Goal: Task Accomplishment & Management: Manage account settings

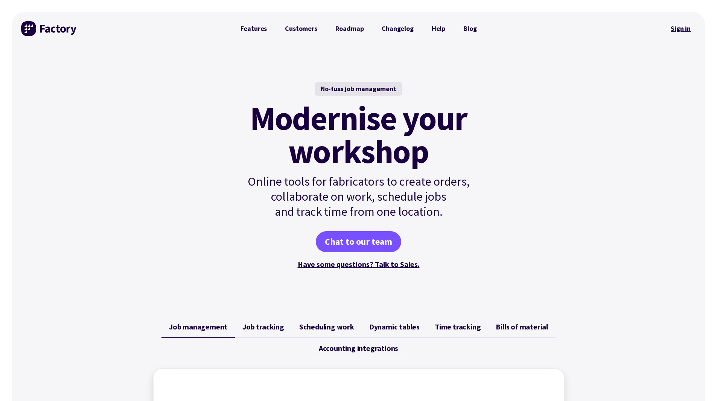
click at [681, 27] on link "Sign in" at bounding box center [680, 28] width 30 height 17
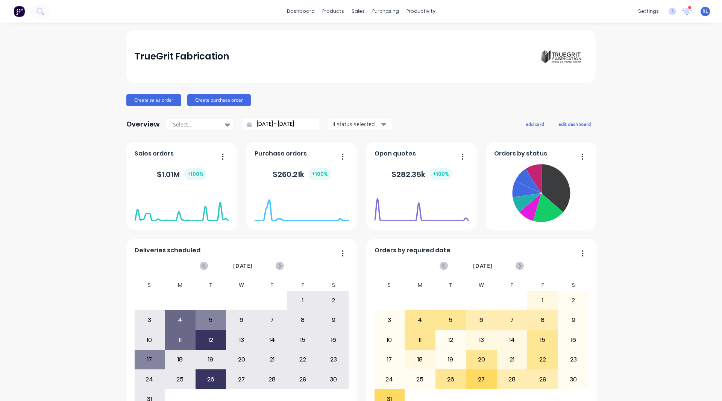
click at [703, 12] on span "RL" at bounding box center [706, 11] width 6 height 7
click at [632, 93] on div "Sign out" at bounding box center [641, 94] width 20 height 7
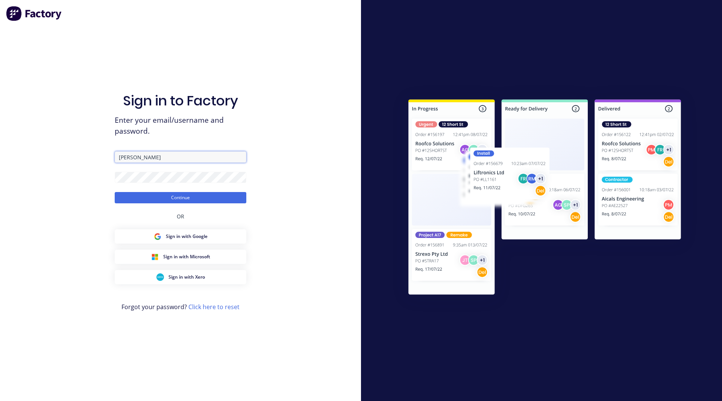
click at [167, 156] on input "Lund" at bounding box center [181, 156] width 132 height 11
drag, startPoint x: 157, startPoint y: 157, endPoint x: 131, endPoint y: 155, distance: 26.0
click at [131, 155] on input "rob+fabrication@factory.app" at bounding box center [181, 156] width 132 height 11
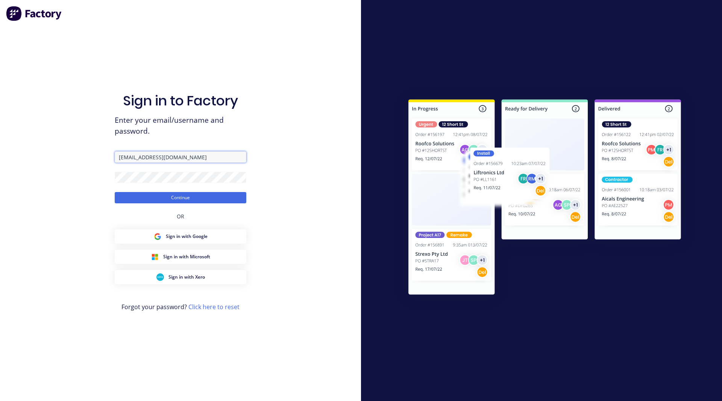
type input "rob+codedwf@factory.app"
click at [137, 199] on button "Continue" at bounding box center [181, 197] width 132 height 11
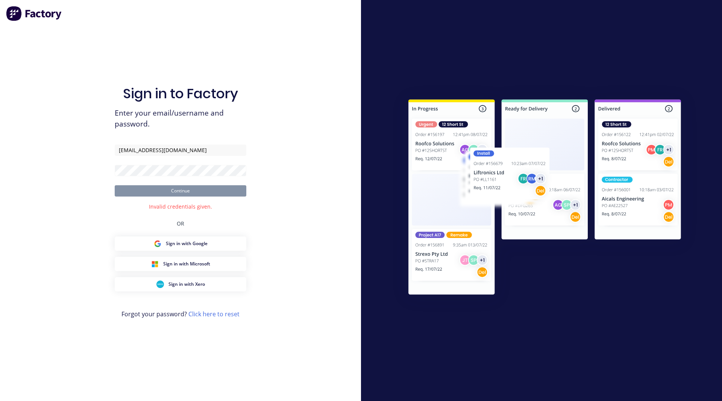
click at [75, 171] on div "Sign in to Factory Enter your email/username and password. rob+codedwf@factory.…" at bounding box center [180, 200] width 361 height 401
click at [96, 166] on div "Sign in to Factory Enter your email/username and password. rob+codedwf@factory.…" at bounding box center [180, 200] width 361 height 401
click at [56, 178] on div "Sign in to Factory Enter your email/username and password. rob+codedwf@factory.…" at bounding box center [180, 200] width 361 height 401
click at [78, 276] on div "Sign in to Factory Enter your email/username and password. rob+codedwf@factory.…" at bounding box center [180, 200] width 361 height 401
click at [210, 310] on link "Click here to reset" at bounding box center [213, 314] width 51 height 8
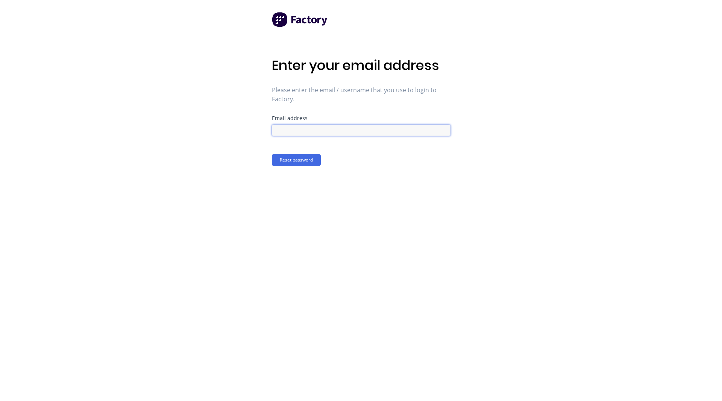
click at [294, 126] on input at bounding box center [361, 130] width 179 height 11
type input "rob+codedwf@factory.app"
click at [293, 164] on button "Reset password" at bounding box center [296, 160] width 49 height 12
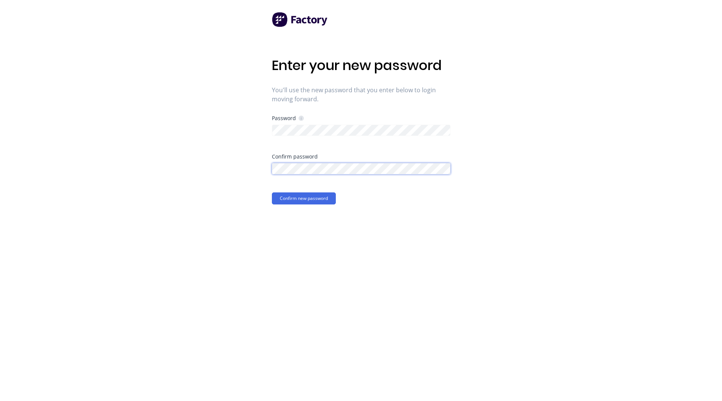
click at [272, 192] on button "Confirm new password" at bounding box center [304, 198] width 64 height 12
